Goal: Task Accomplishment & Management: Manage account settings

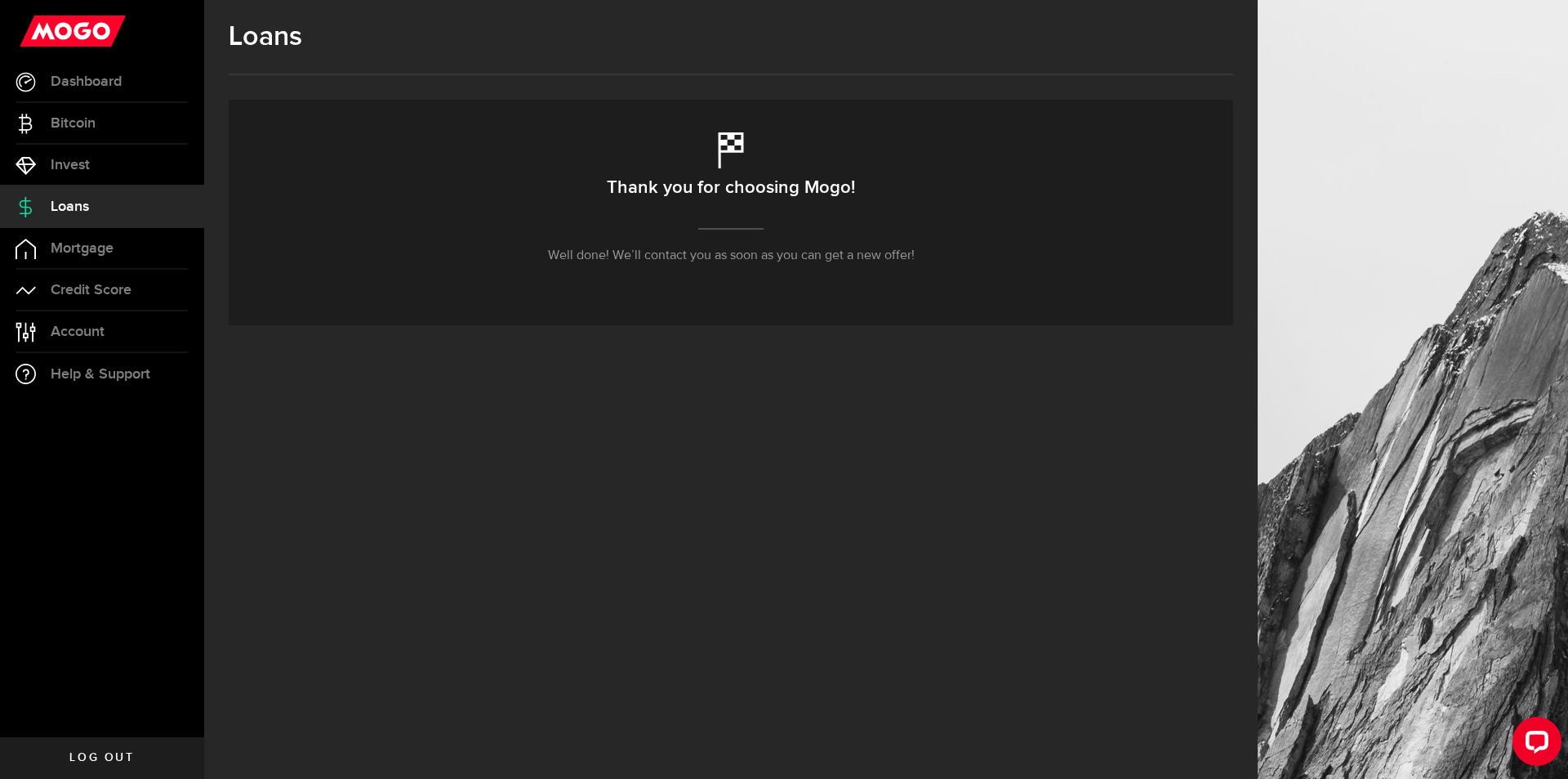
click at [83, 39] on use at bounding box center [72, 30] width 106 height 31
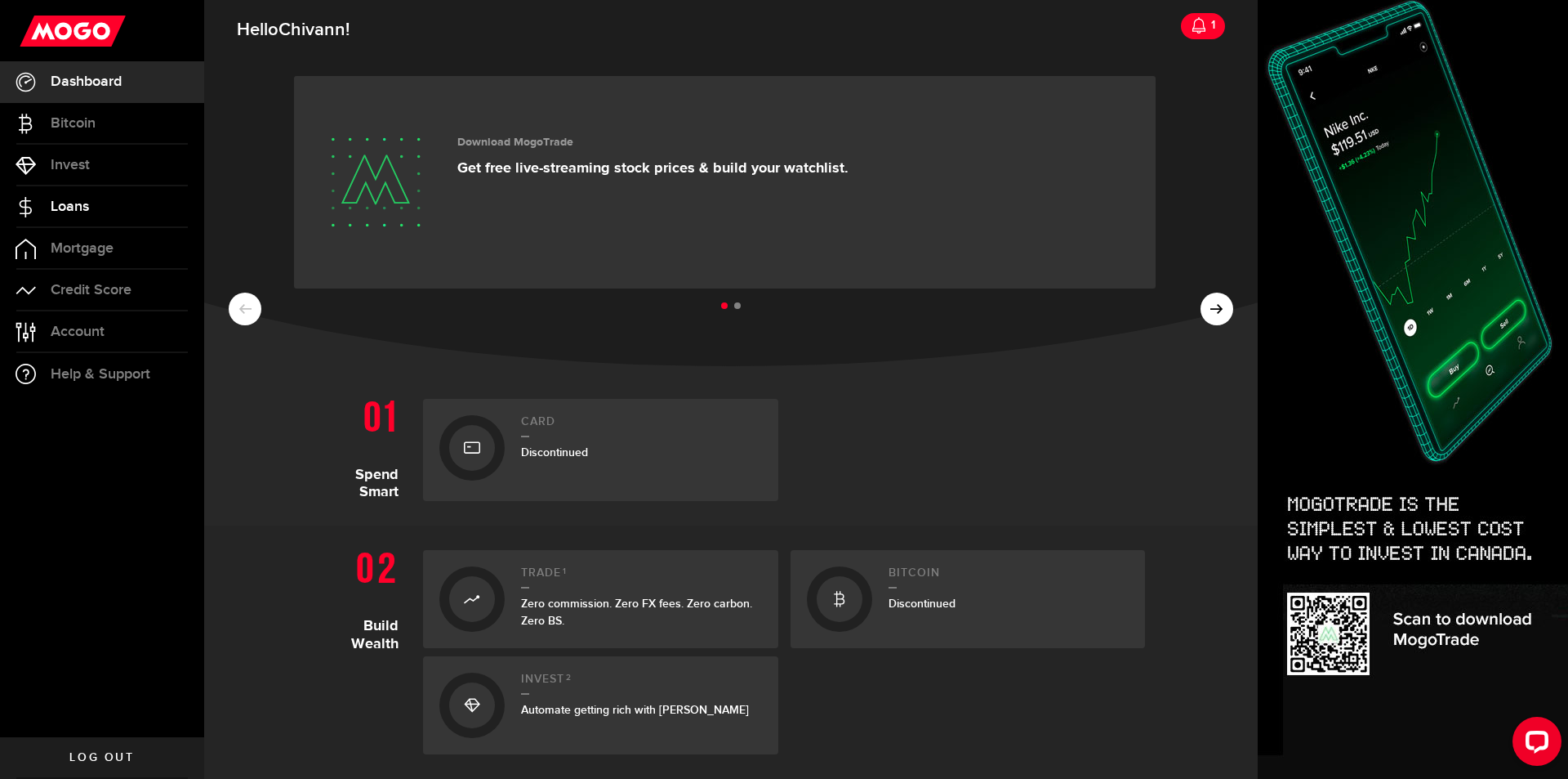
click at [90, 213] on link "Loans" at bounding box center [102, 206] width 205 height 41
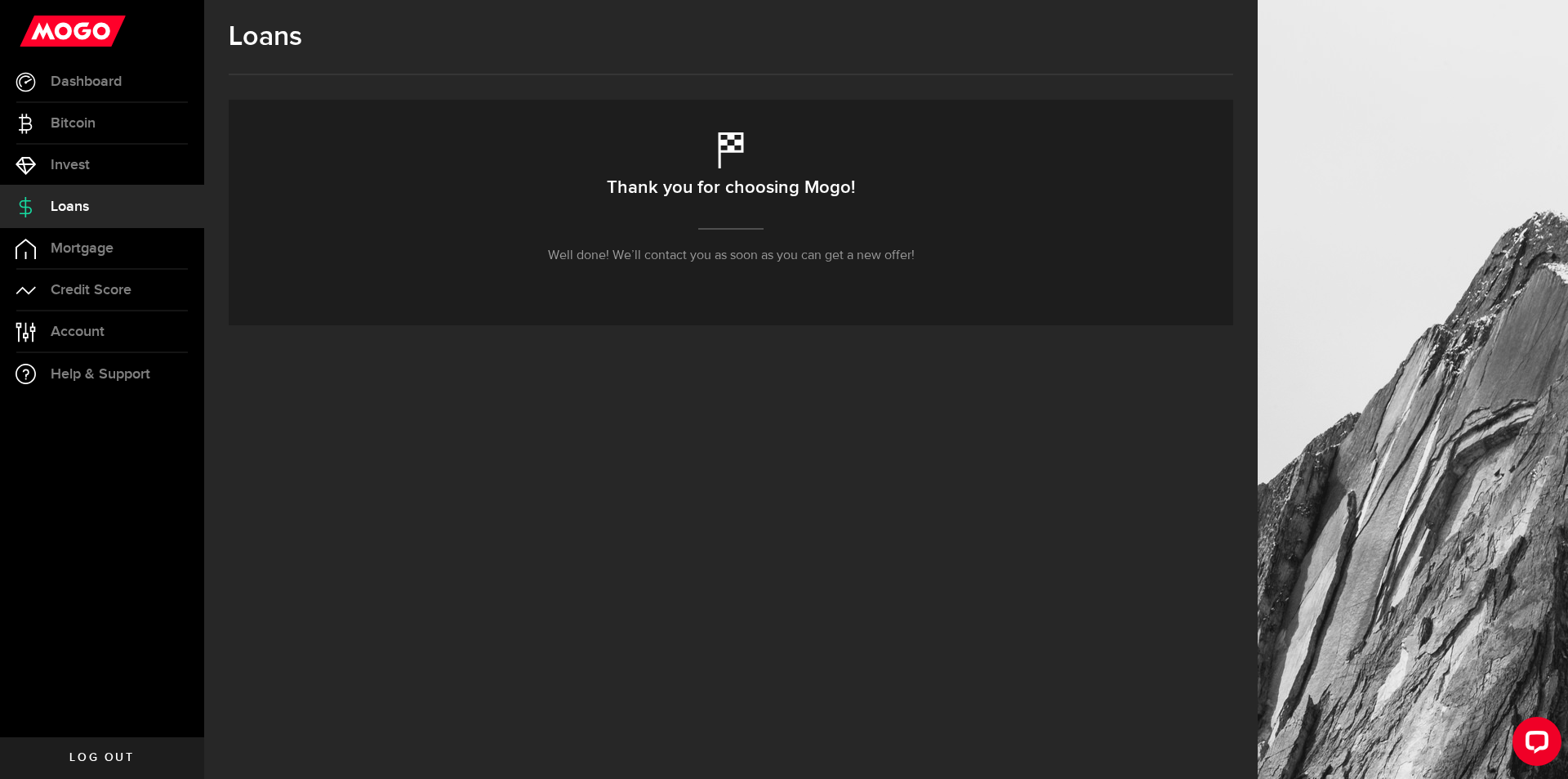
click at [114, 45] on icon at bounding box center [72, 30] width 113 height 31
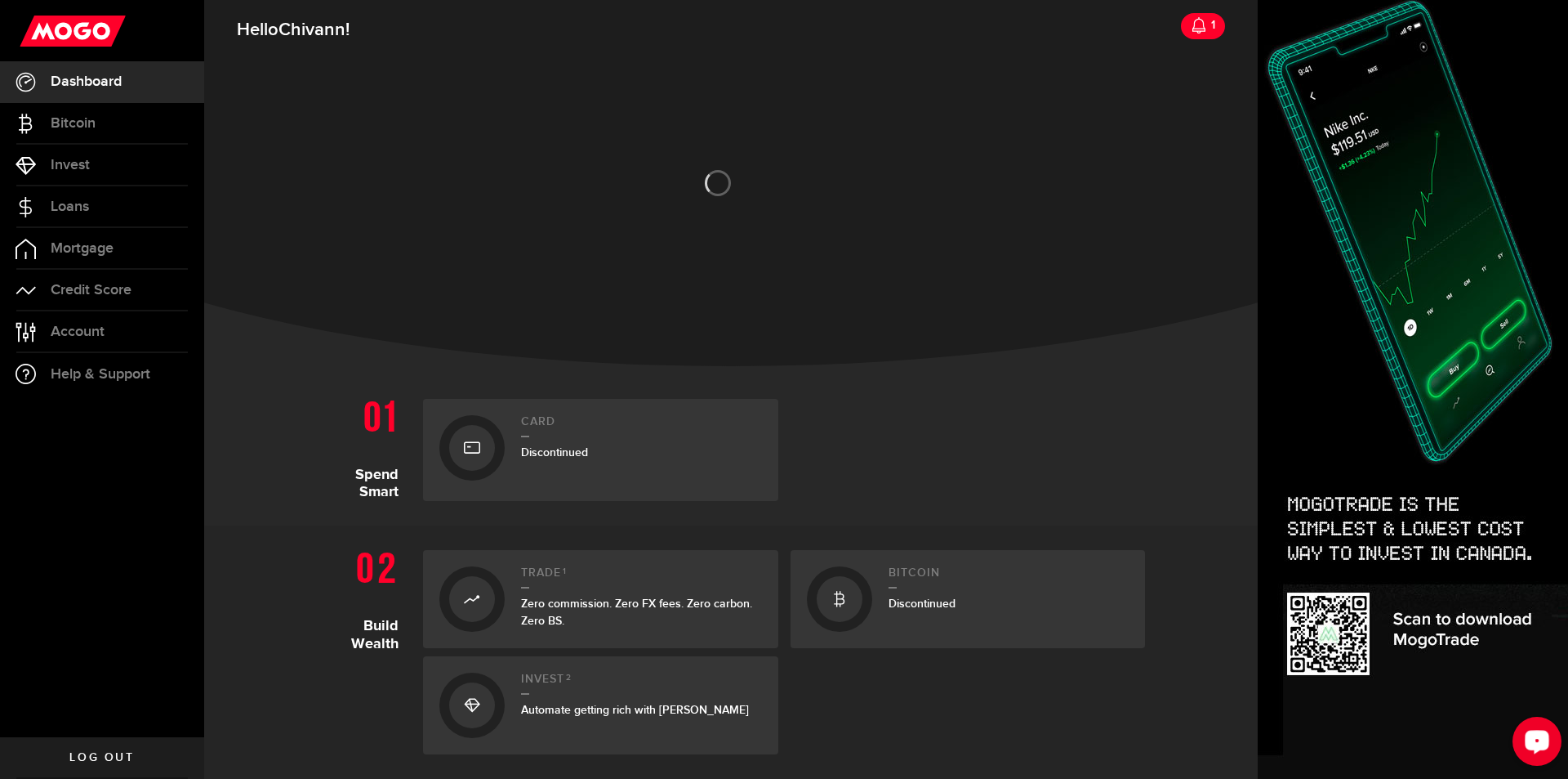
click at [1523, 733] on div "Open LiveChat chat widget" at bounding box center [1537, 740] width 28 height 28
